Goal: Navigation & Orientation: Find specific page/section

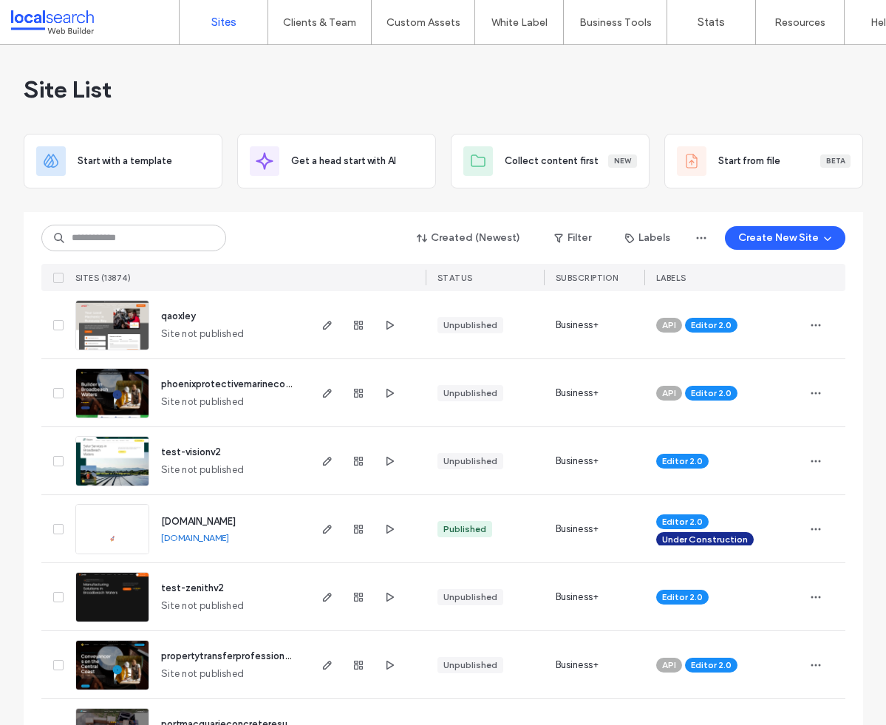
click at [209, 13] on link "Sites" at bounding box center [224, 22] width 88 height 44
click at [223, 18] on label "Sites" at bounding box center [223, 22] width 25 height 13
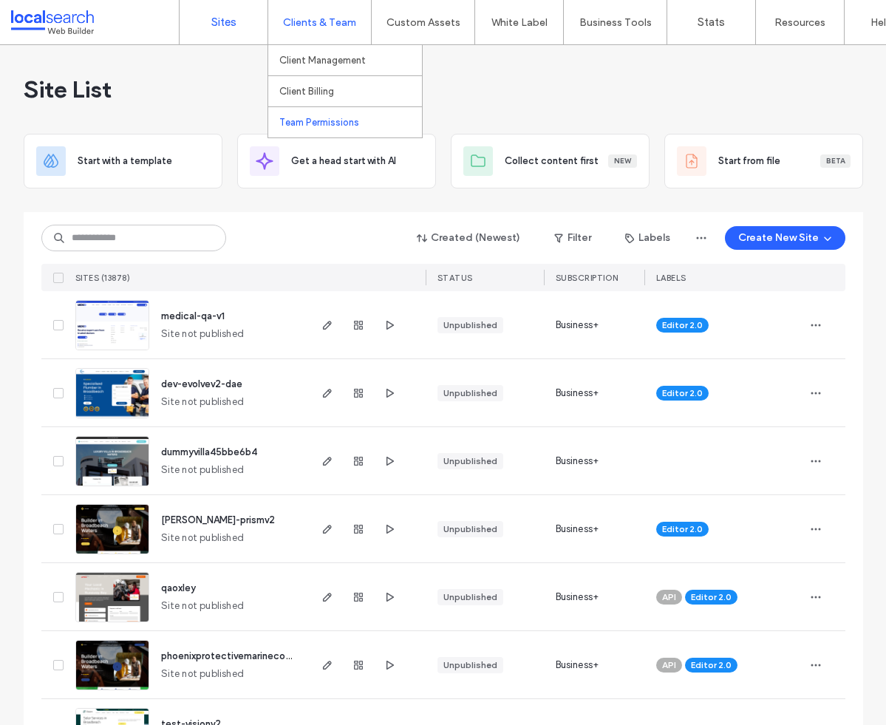
click at [341, 120] on label "Team Permissions" at bounding box center [319, 122] width 80 height 11
click at [352, 321] on icon "button" at bounding box center [358, 325] width 12 height 12
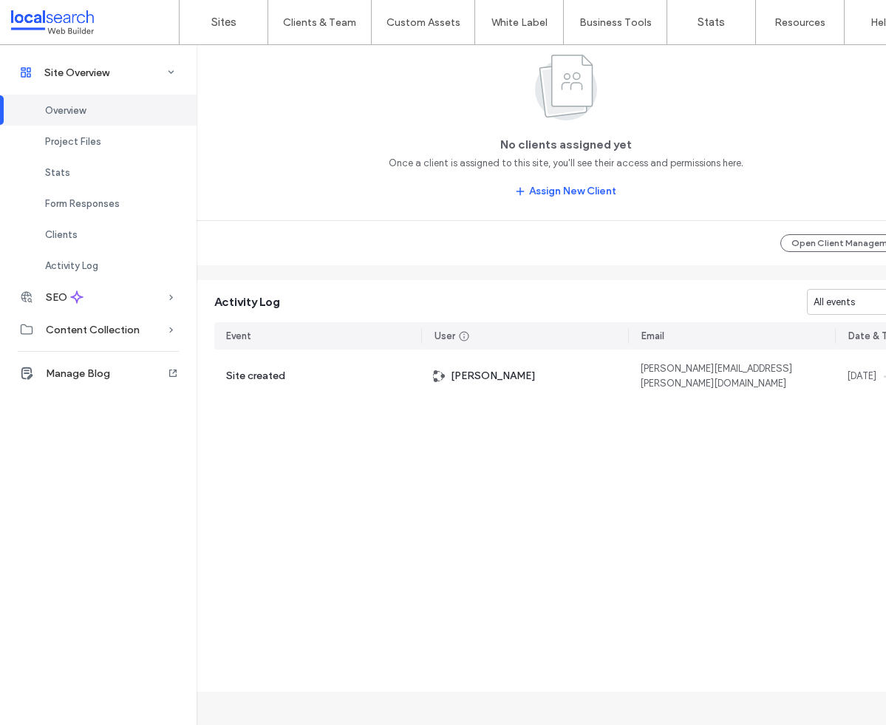
scroll to position [1329, 0]
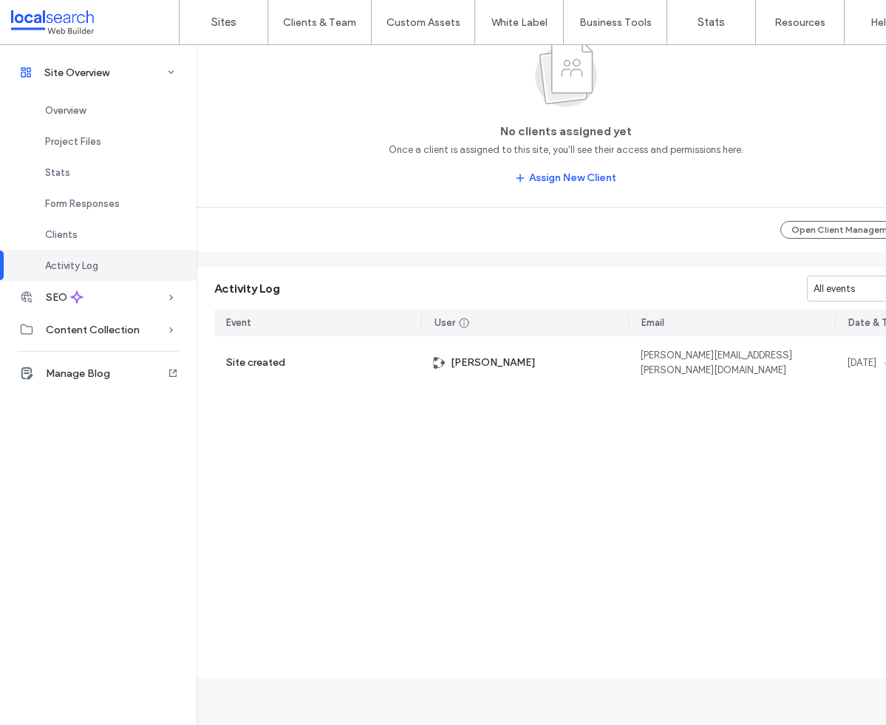
scroll to position [849, 0]
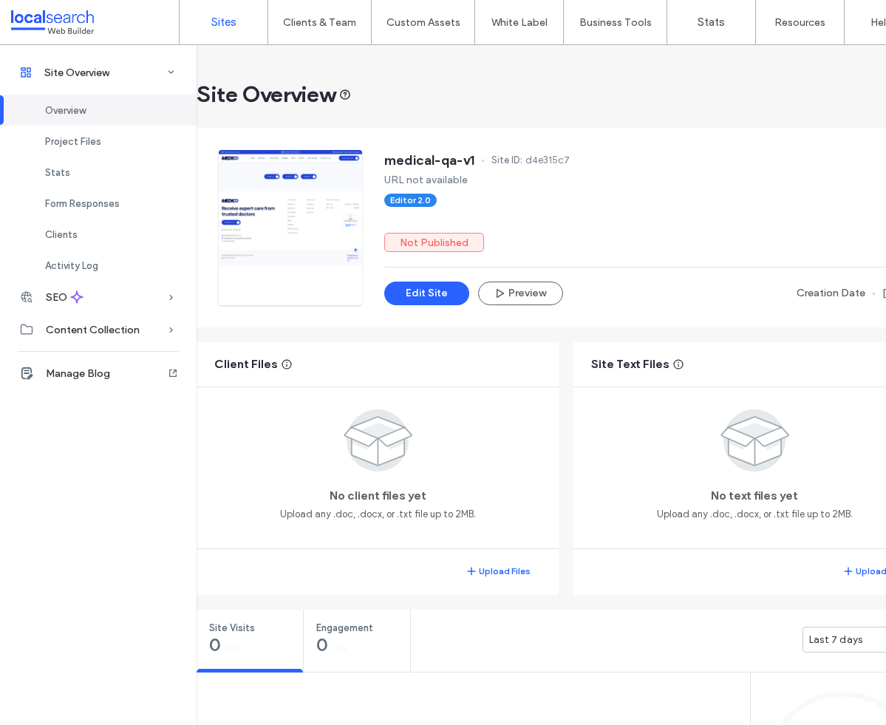
click at [225, 24] on label "Sites" at bounding box center [223, 22] width 25 height 13
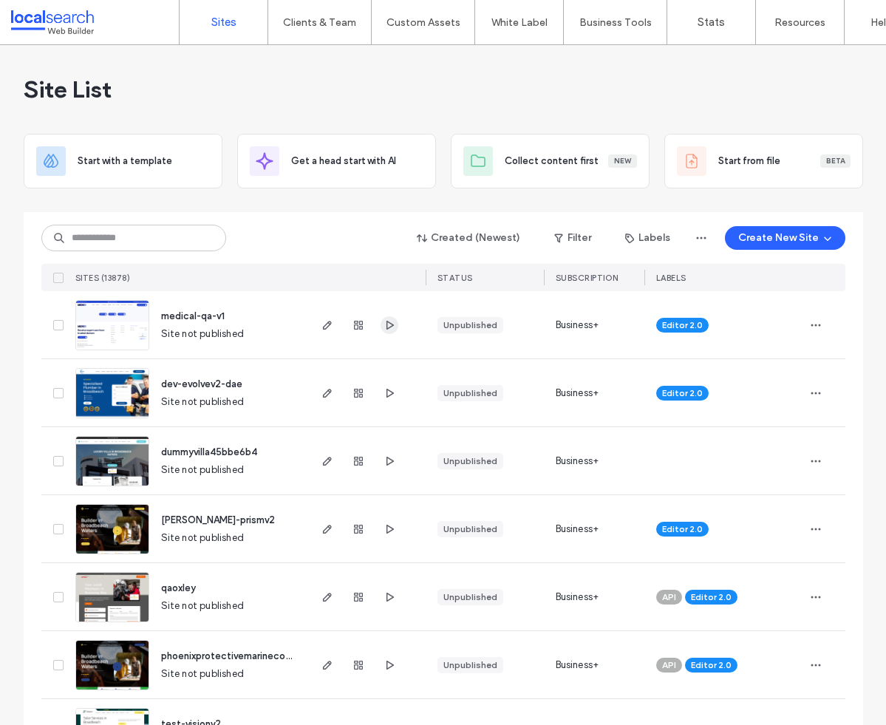
click at [384, 324] on icon "button" at bounding box center [390, 325] width 12 height 12
click at [436, 55] on label "Custom Templates" at bounding box center [426, 60] width 86 height 11
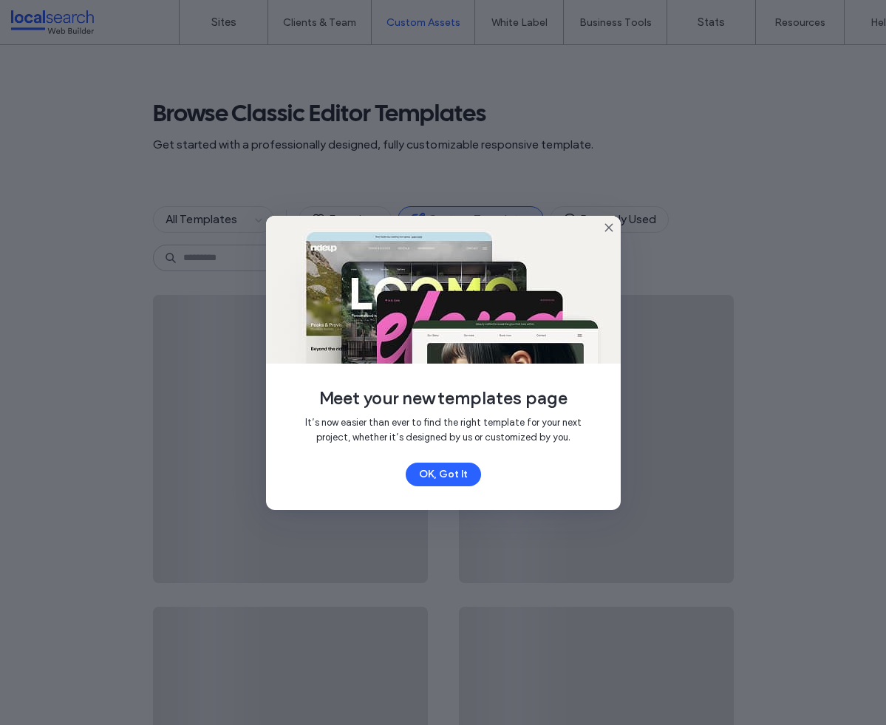
click at [607, 225] on icon at bounding box center [609, 228] width 12 height 12
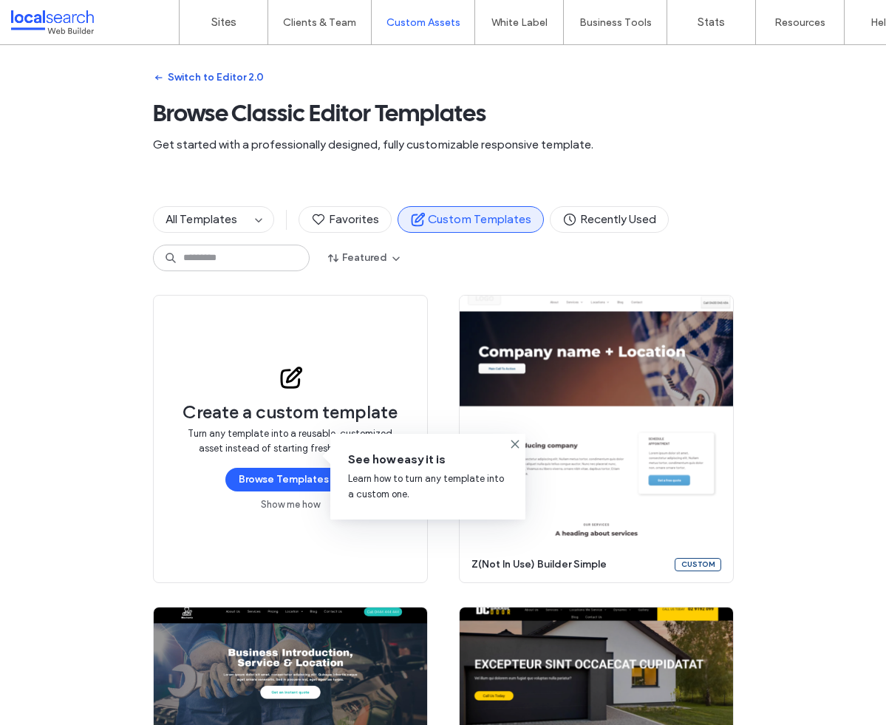
click at [229, 78] on button "Switch to Editor 2.0" at bounding box center [208, 78] width 111 height 24
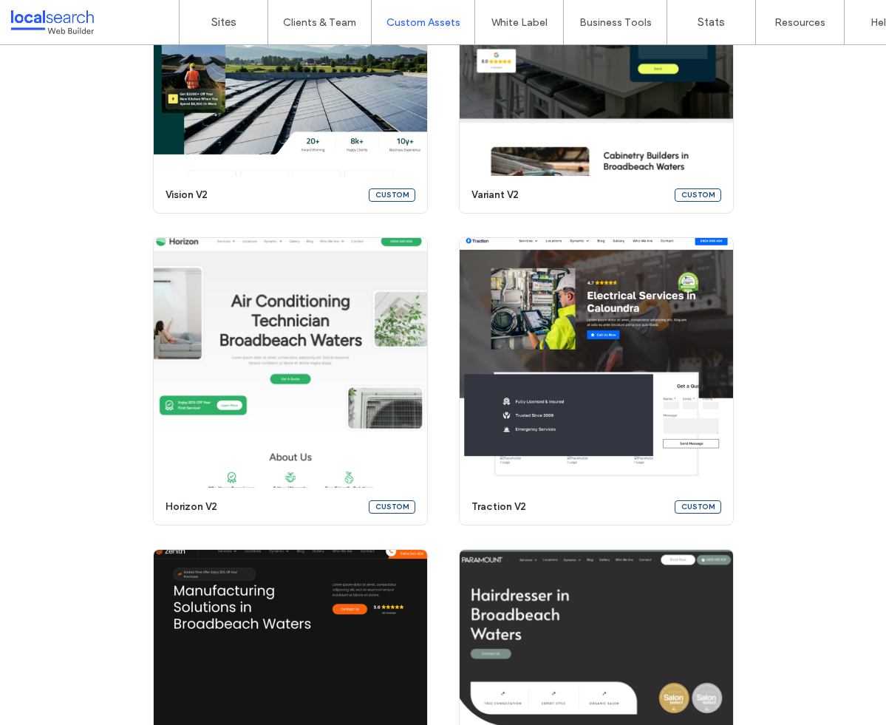
scroll to position [973, 0]
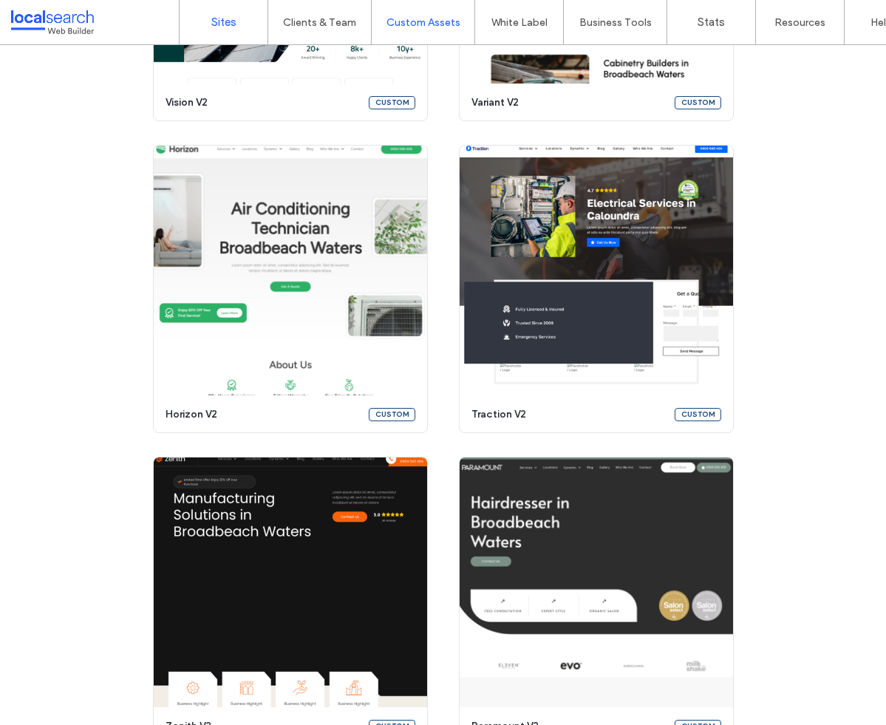
click at [208, 19] on link "Sites" at bounding box center [224, 22] width 88 height 44
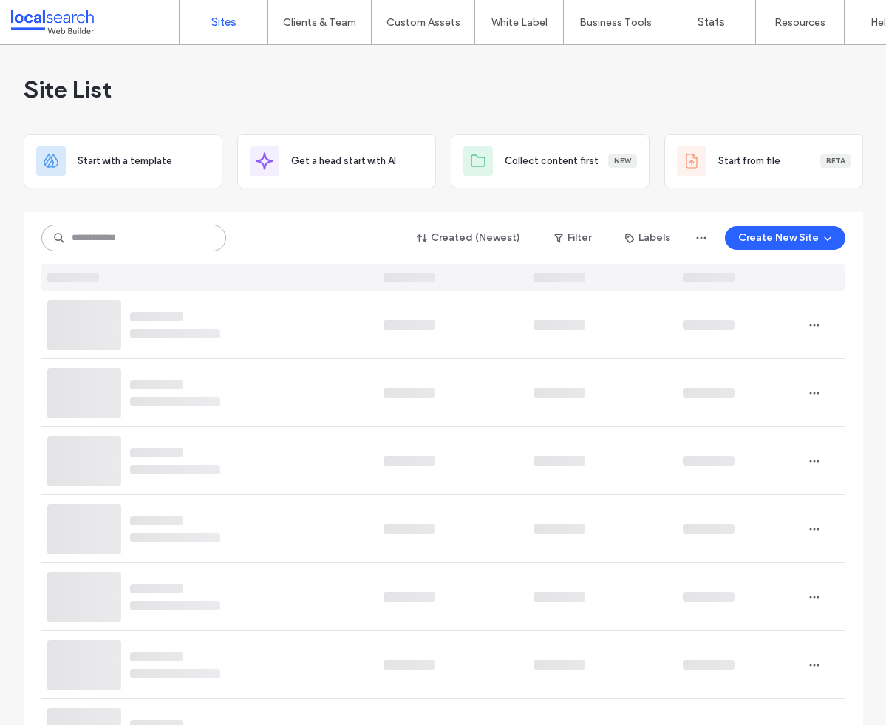
click at [149, 228] on input at bounding box center [133, 238] width 185 height 27
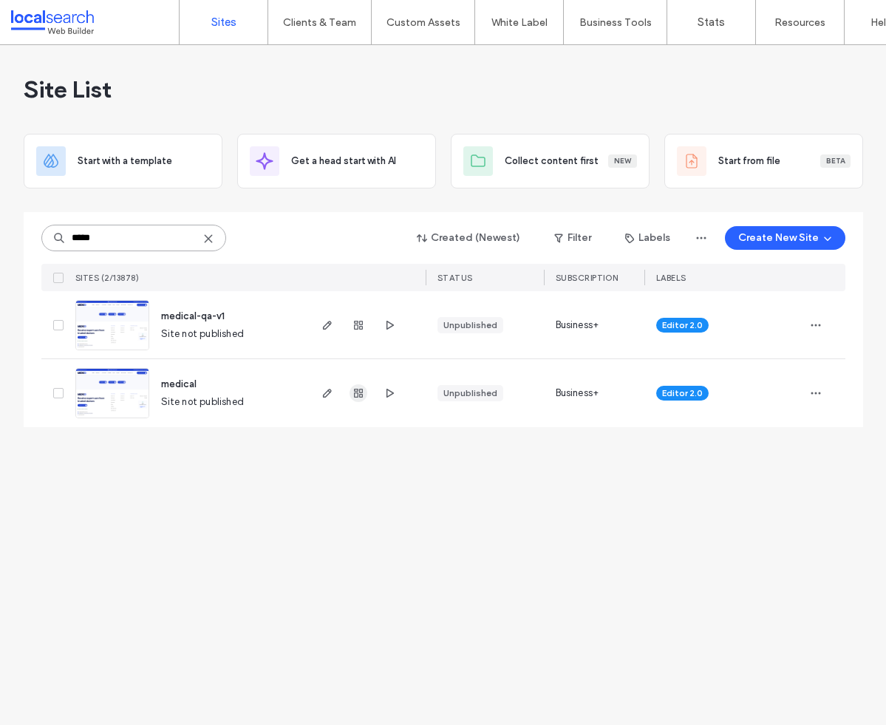
type input "*****"
click at [358, 392] on use "button" at bounding box center [358, 393] width 9 height 9
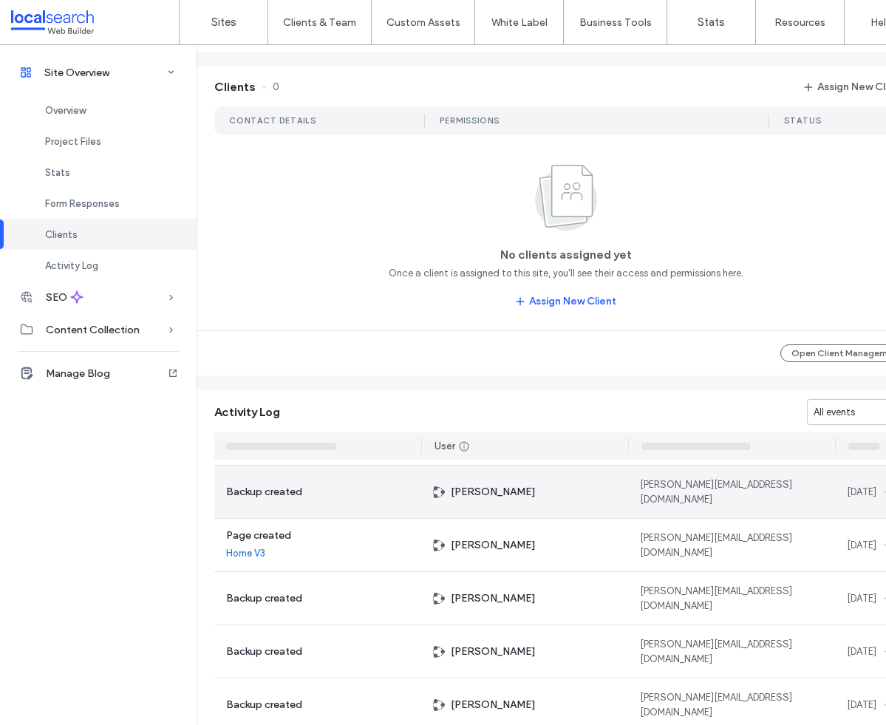
scroll to position [1165, 0]
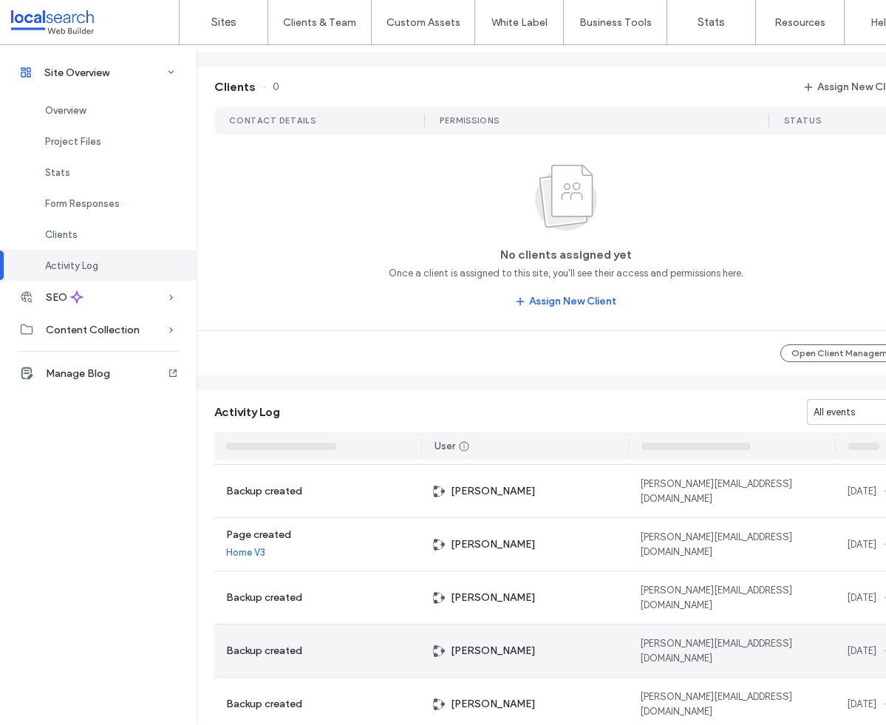
scroll to position [1329, 0]
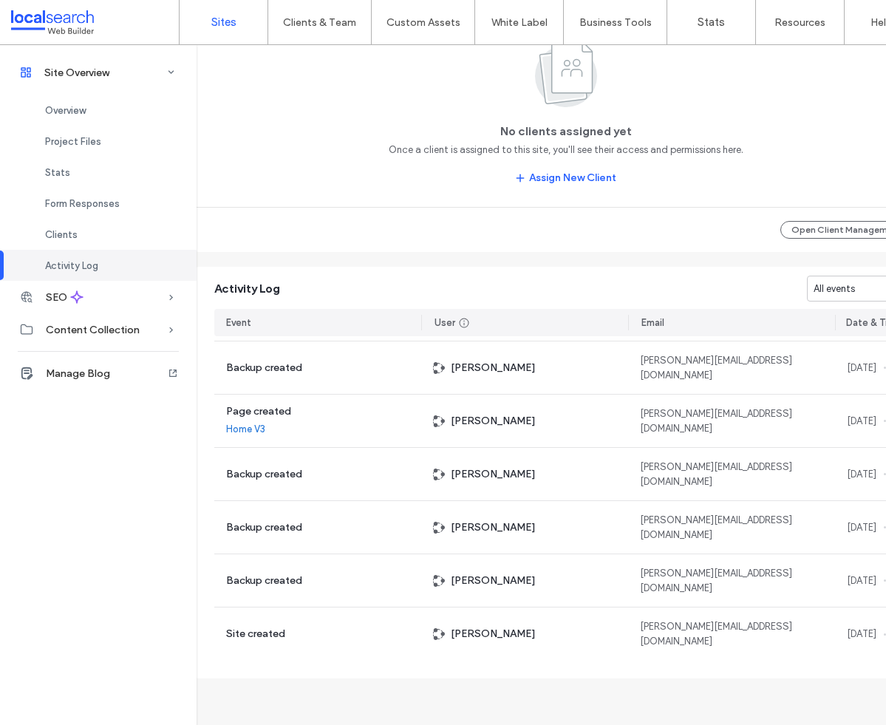
click at [234, 25] on label "Sites" at bounding box center [223, 22] width 25 height 13
